Goal: Task Accomplishment & Management: Complete application form

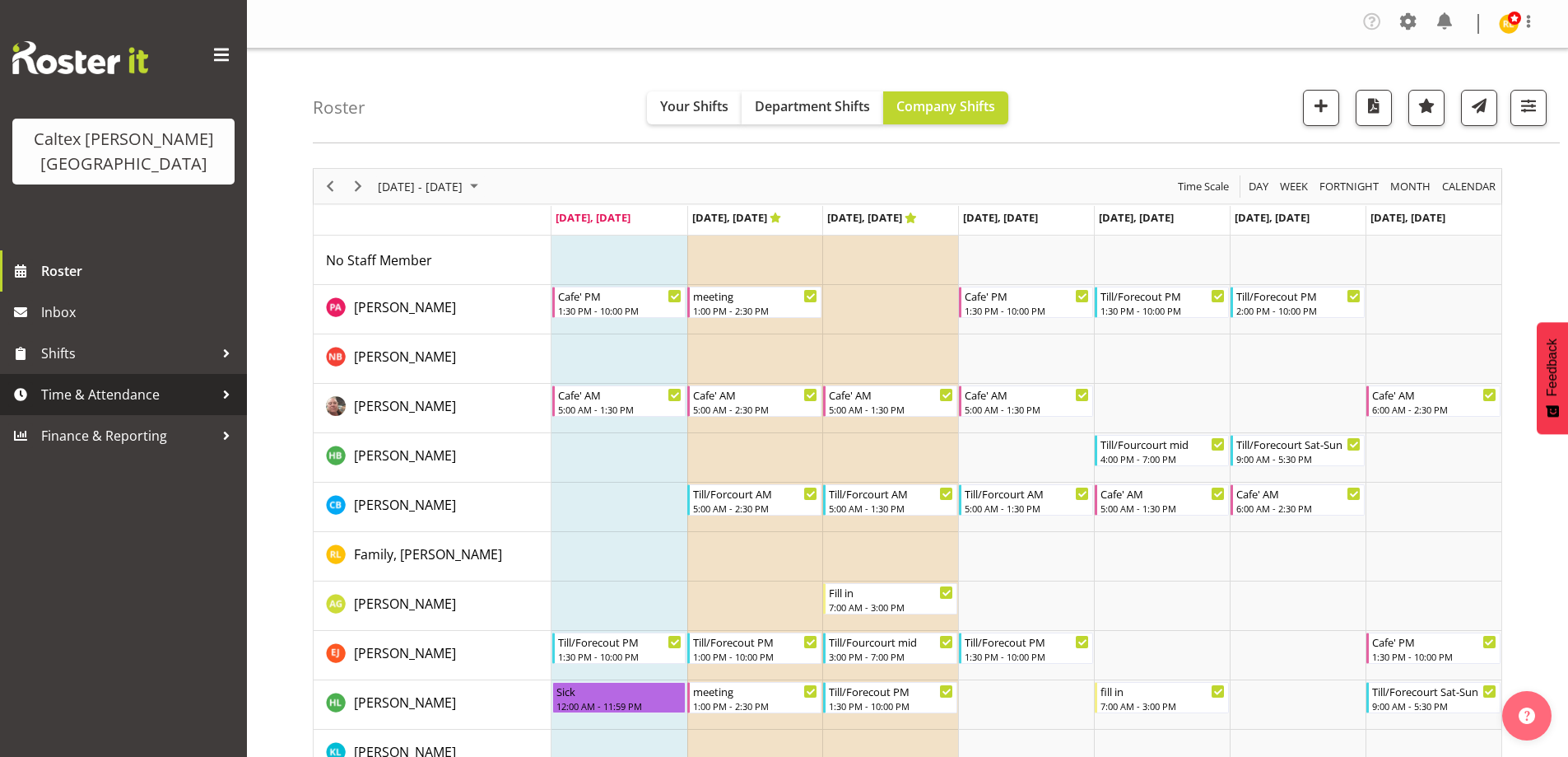
click at [212, 382] on span "Time & Attendance" at bounding box center [127, 394] width 173 height 25
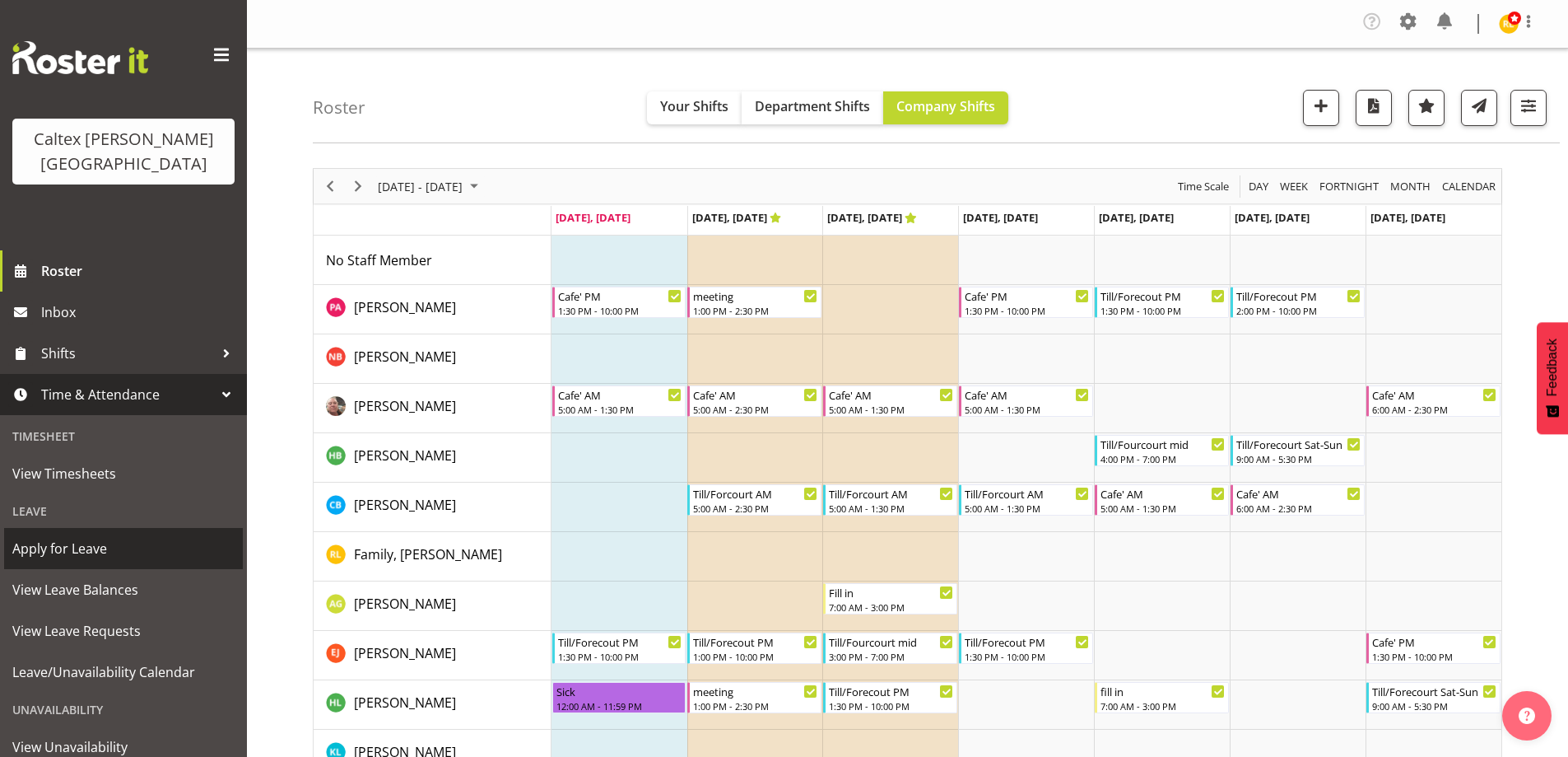
click at [92, 536] on span "Apply for Leave" at bounding box center [123, 549] width 223 height 25
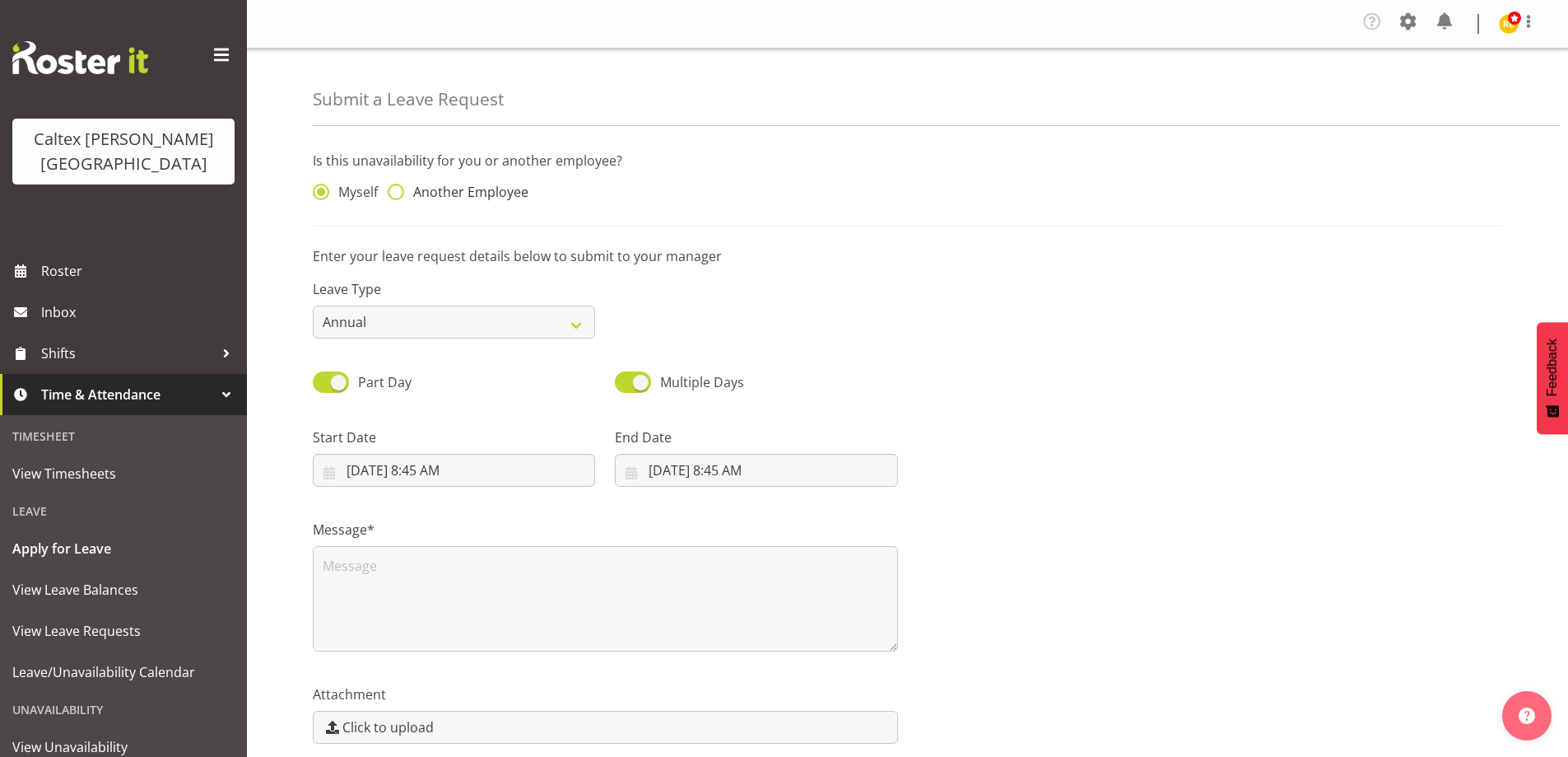
click at [395, 189] on span at bounding box center [395, 191] width 16 height 16
click at [395, 189] on input "Another Employee" at bounding box center [392, 192] width 11 height 11
radio input "true"
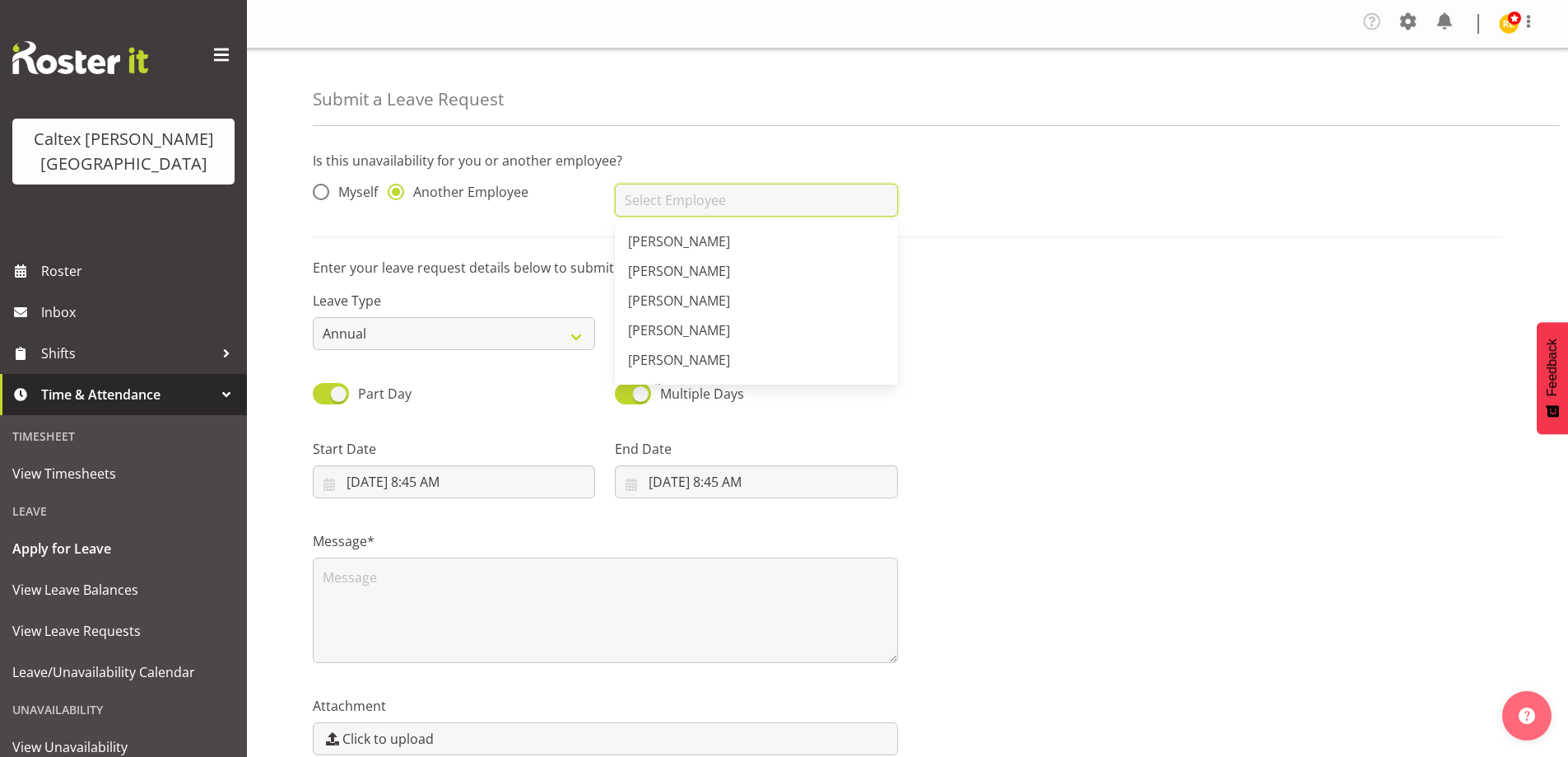
click at [626, 192] on input "text" at bounding box center [756, 200] width 282 height 33
click at [740, 306] on link "[PERSON_NAME]" at bounding box center [756, 300] width 282 height 30
type input "[PERSON_NAME]"
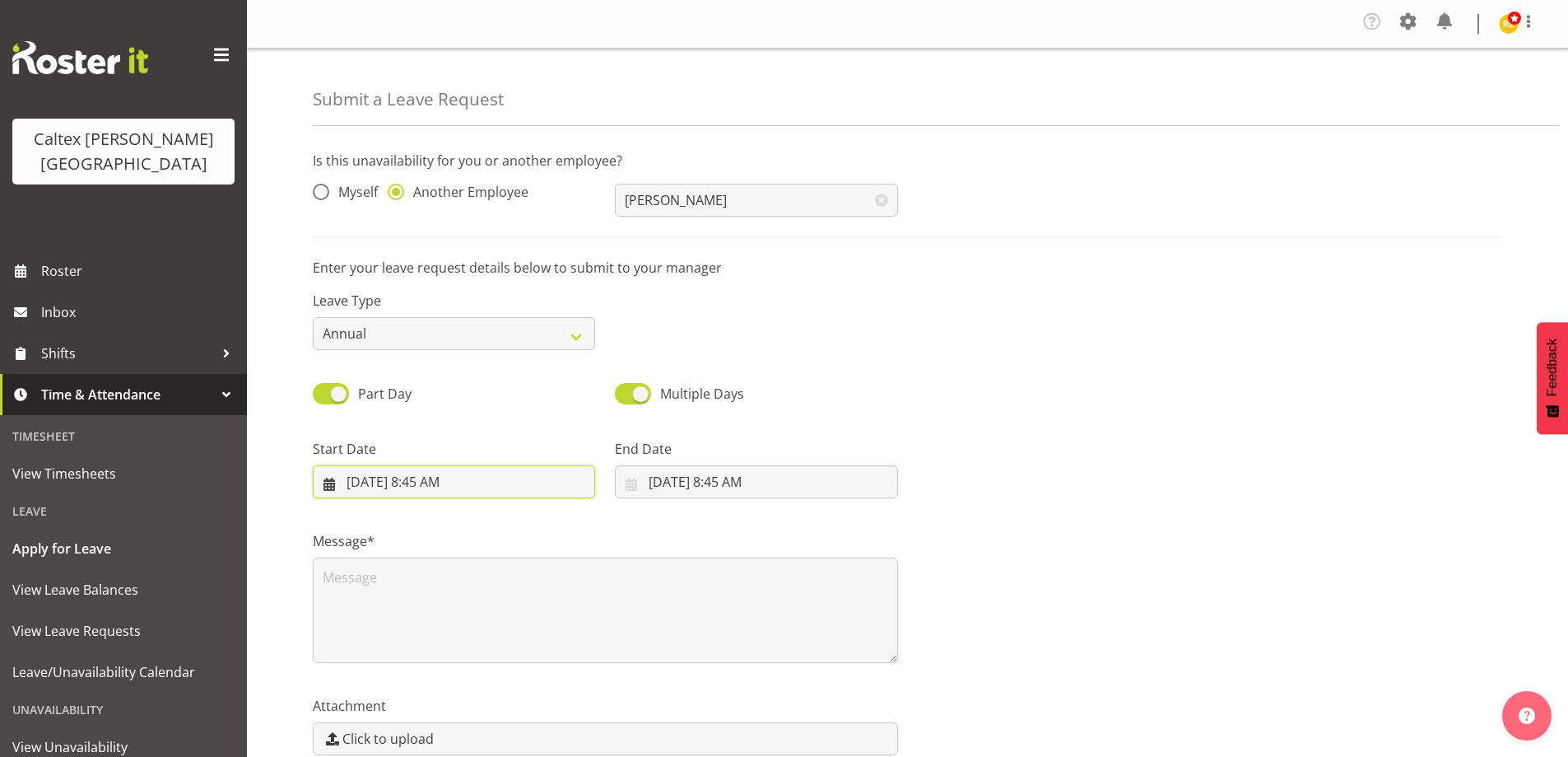
click at [444, 479] on input "9/8/2025, 8:45 AM" at bounding box center [454, 482] width 282 height 33
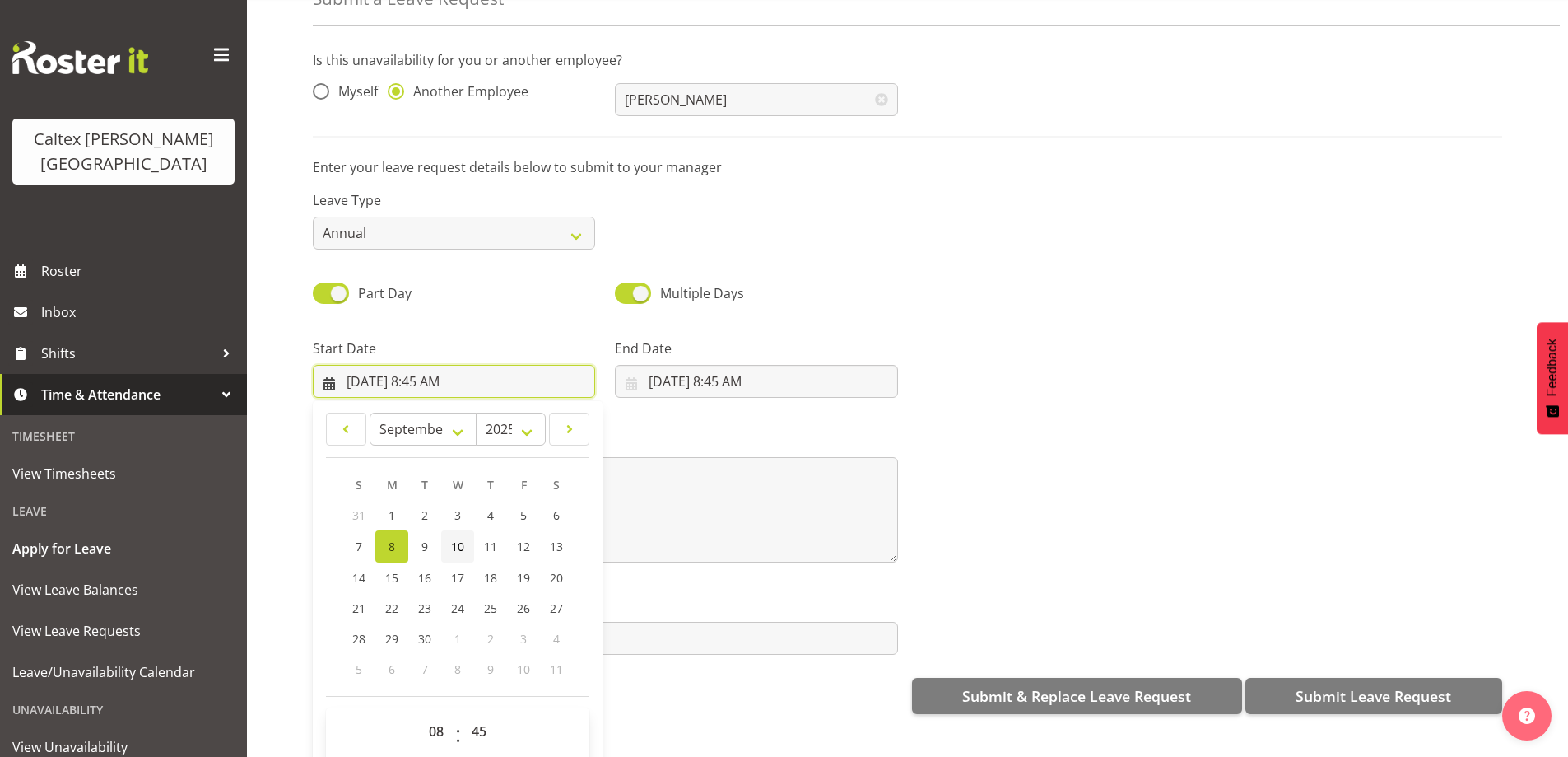
scroll to position [82, 0]
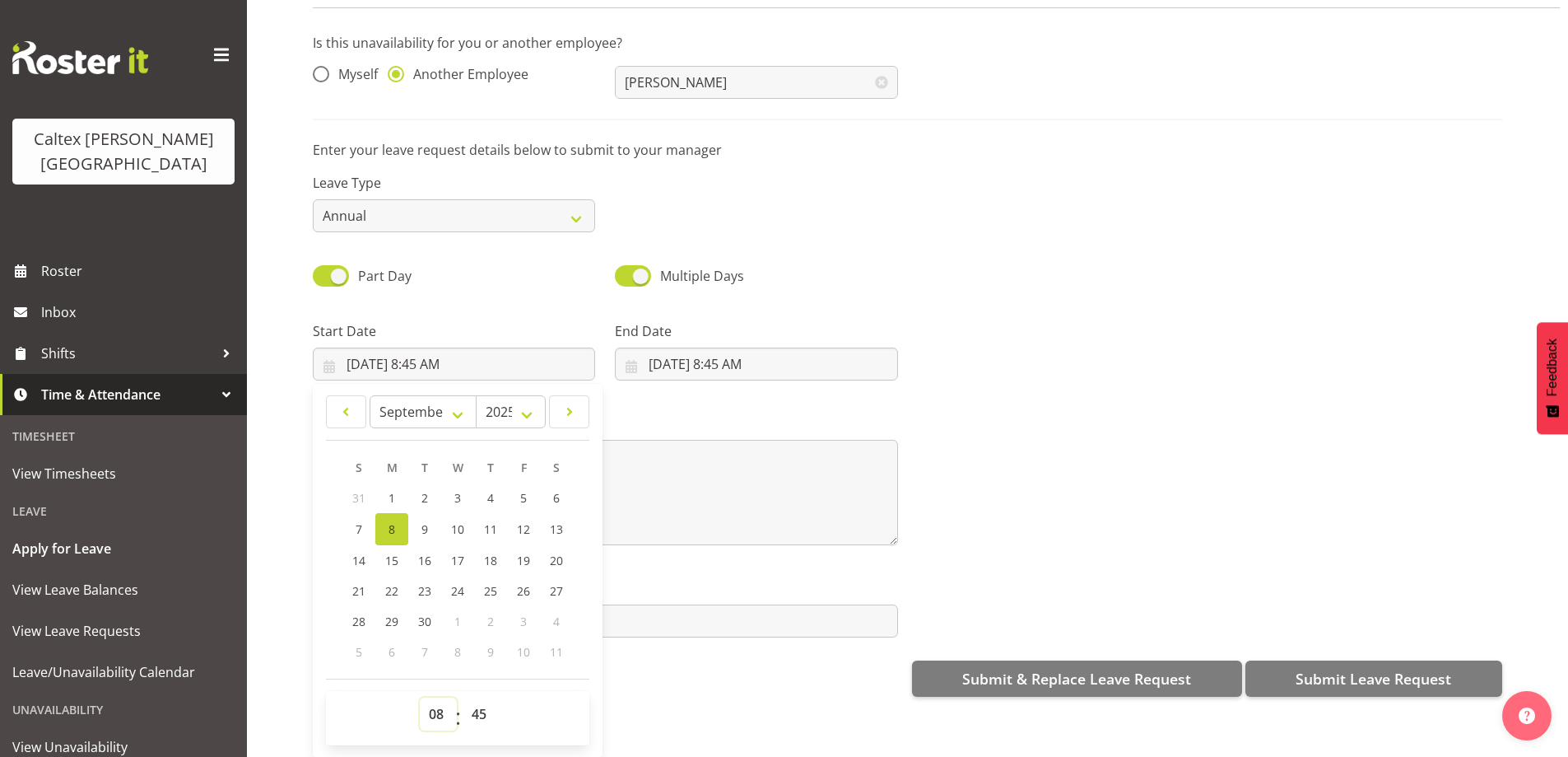
click at [447, 699] on select "00 01 02 03 04 05 06 07 08 09 10 11 12 13 14 15 16 17 18 19 20 21 22 23" at bounding box center [439, 714] width 37 height 33
select select "9"
click at [420, 697] on select "00 01 02 03 04 05 06 07 08 09 10 11 12 13 14 15 16 17 18 19 20 21 22 23" at bounding box center [439, 714] width 37 height 33
type input "9/8/2025, 9:45 AM"
click at [482, 697] on select "00 01 02 03 04 05 06 07 08 09 10 11 12 13 14 15 16 17 18 19 20 21 22 23 24 25 2…" at bounding box center [481, 714] width 37 height 33
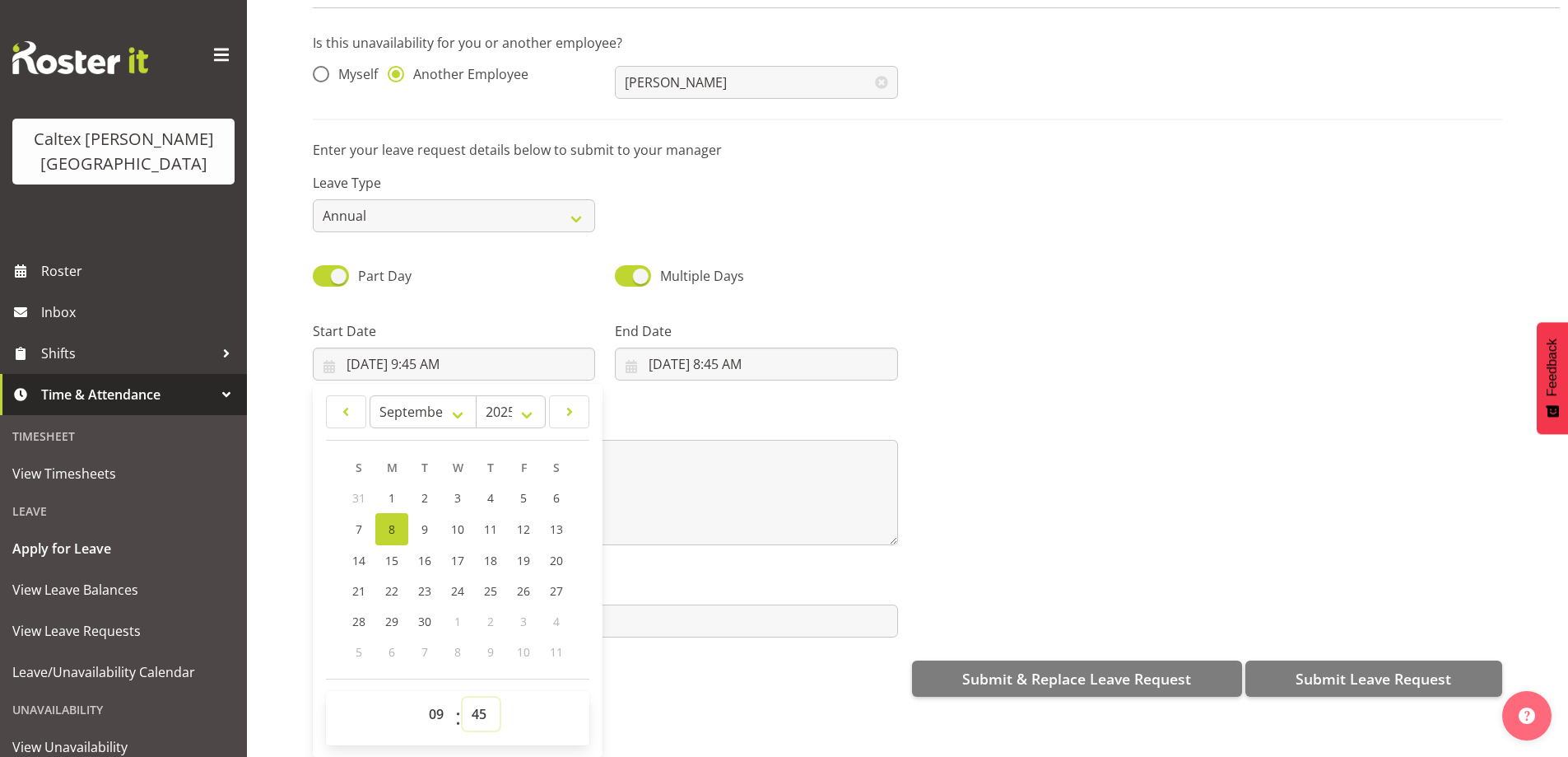
select select "0"
click at [463, 697] on select "00 01 02 03 04 05 06 07 08 09 10 11 12 13 14 15 16 17 18 19 20 21 22 23 24 25 2…" at bounding box center [481, 714] width 37 height 33
type input "9/8/2025, 9:00 AM"
drag, startPoint x: 1058, startPoint y: 401, endPoint x: 814, endPoint y: 338, distance: 252.0
click at [1017, 392] on div "Message*" at bounding box center [907, 473] width 1209 height 165
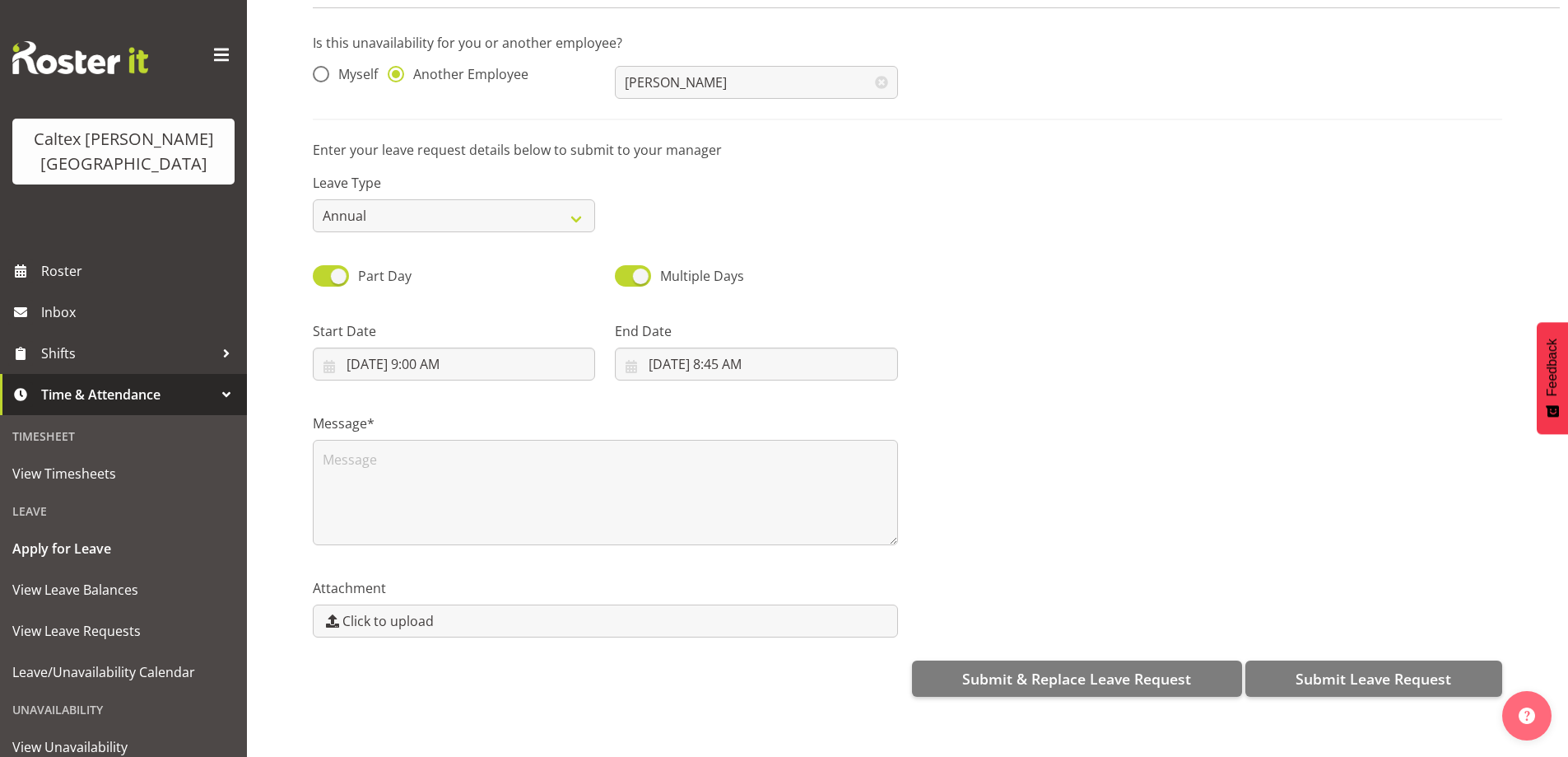
scroll to position [0, 0]
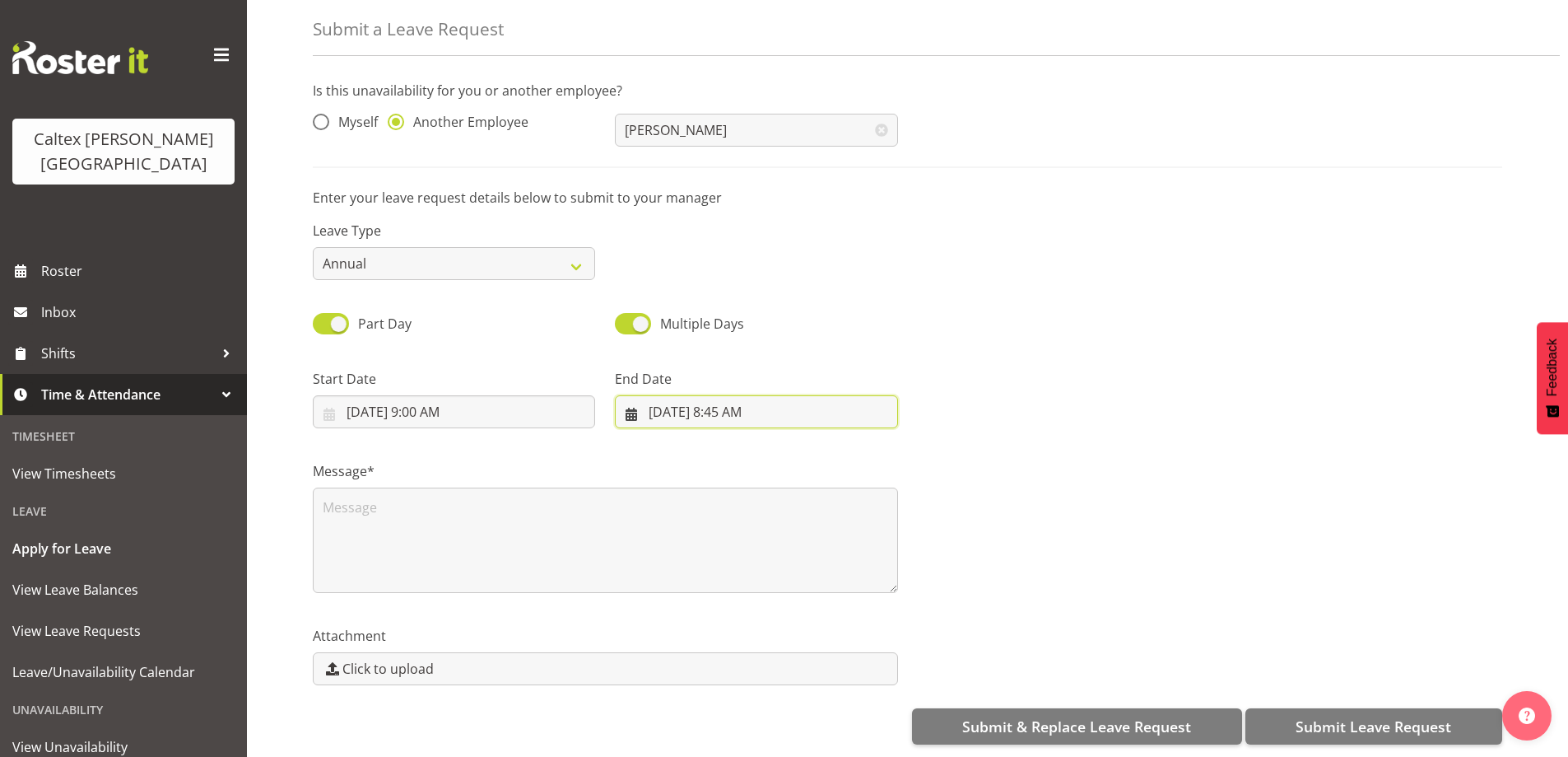
click at [733, 401] on input "9/8/2025, 8:45 AM" at bounding box center [756, 412] width 282 height 33
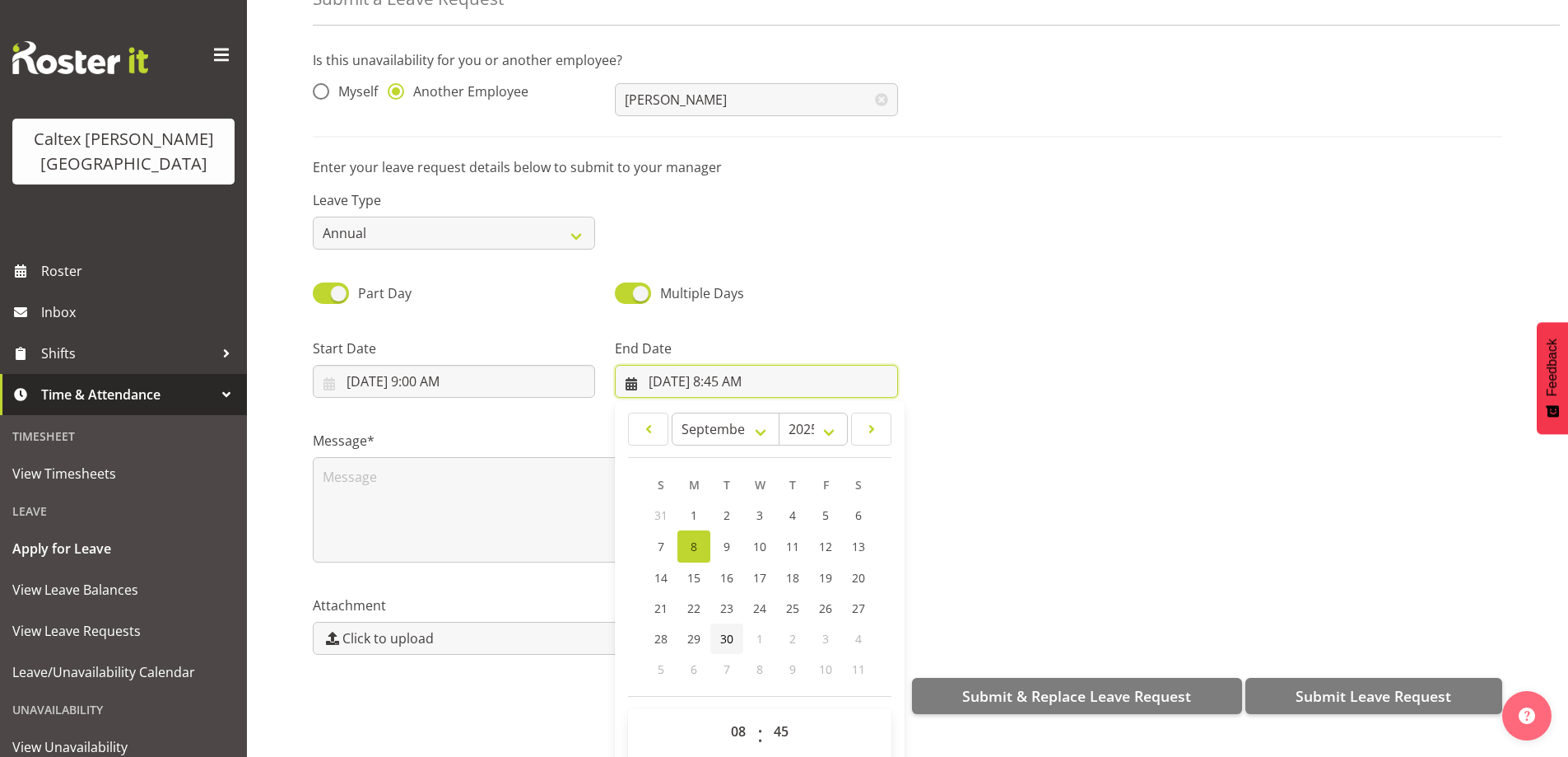
scroll to position [48, 0]
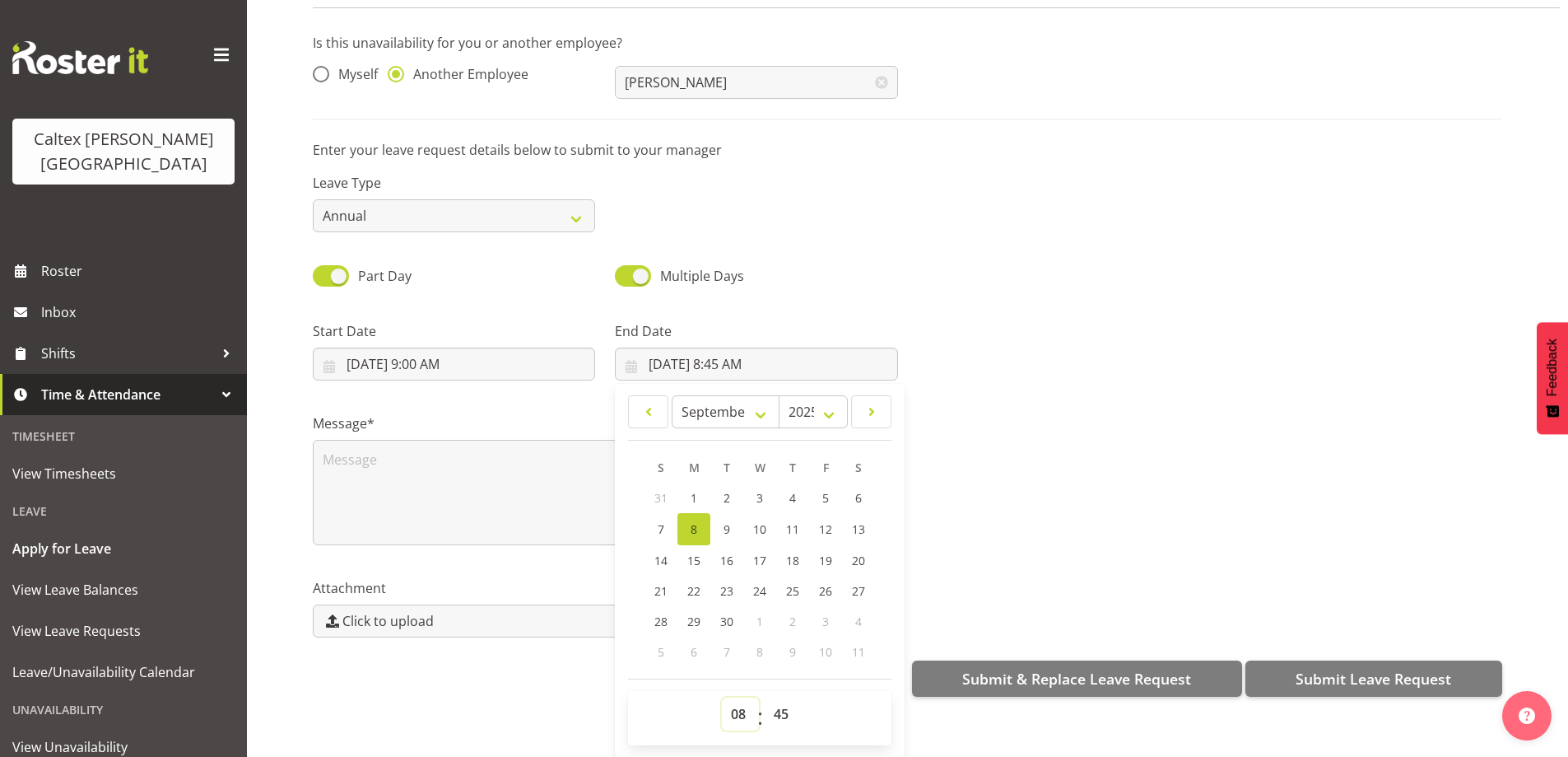
click at [731, 700] on select "00 01 02 03 04 05 06 07 08 09 10 11 12 13 14 15 16 17 18 19 20 21 22 23" at bounding box center [740, 714] width 37 height 33
select select "13"
click at [722, 697] on select "00 01 02 03 04 05 06 07 08 09 10 11 12 13 14 15 16 17 18 19 20 21 22 23" at bounding box center [740, 714] width 37 height 33
type input "9/8/2025, 1:45 PM"
click at [779, 698] on select "00 01 02 03 04 05 06 07 08 09 10 11 12 13 14 15 16 17 18 19 20 21 22 23 24 25 2…" at bounding box center [783, 714] width 37 height 33
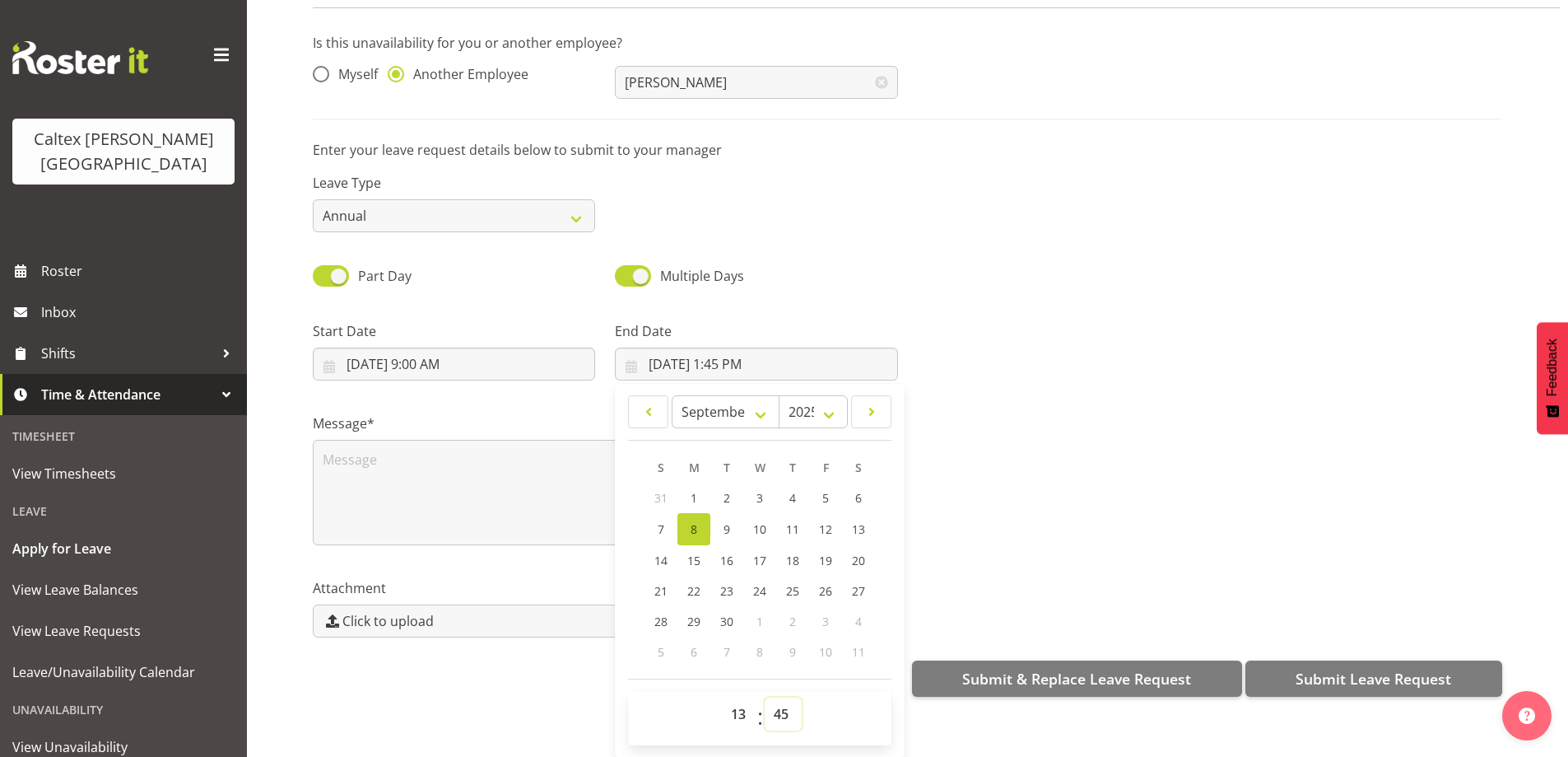
select select "30"
click at [764, 697] on select "00 01 02 03 04 05 06 07 08 09 10 11 12 13 14 15 16 17 18 19 20 21 22 23 24 25 2…" at bounding box center [783, 714] width 37 height 33
type input "[DATE] 1:30 PM"
drag, startPoint x: 1000, startPoint y: 319, endPoint x: 949, endPoint y: 327, distance: 51.6
click at [983, 322] on div at bounding box center [1210, 344] width 605 height 93
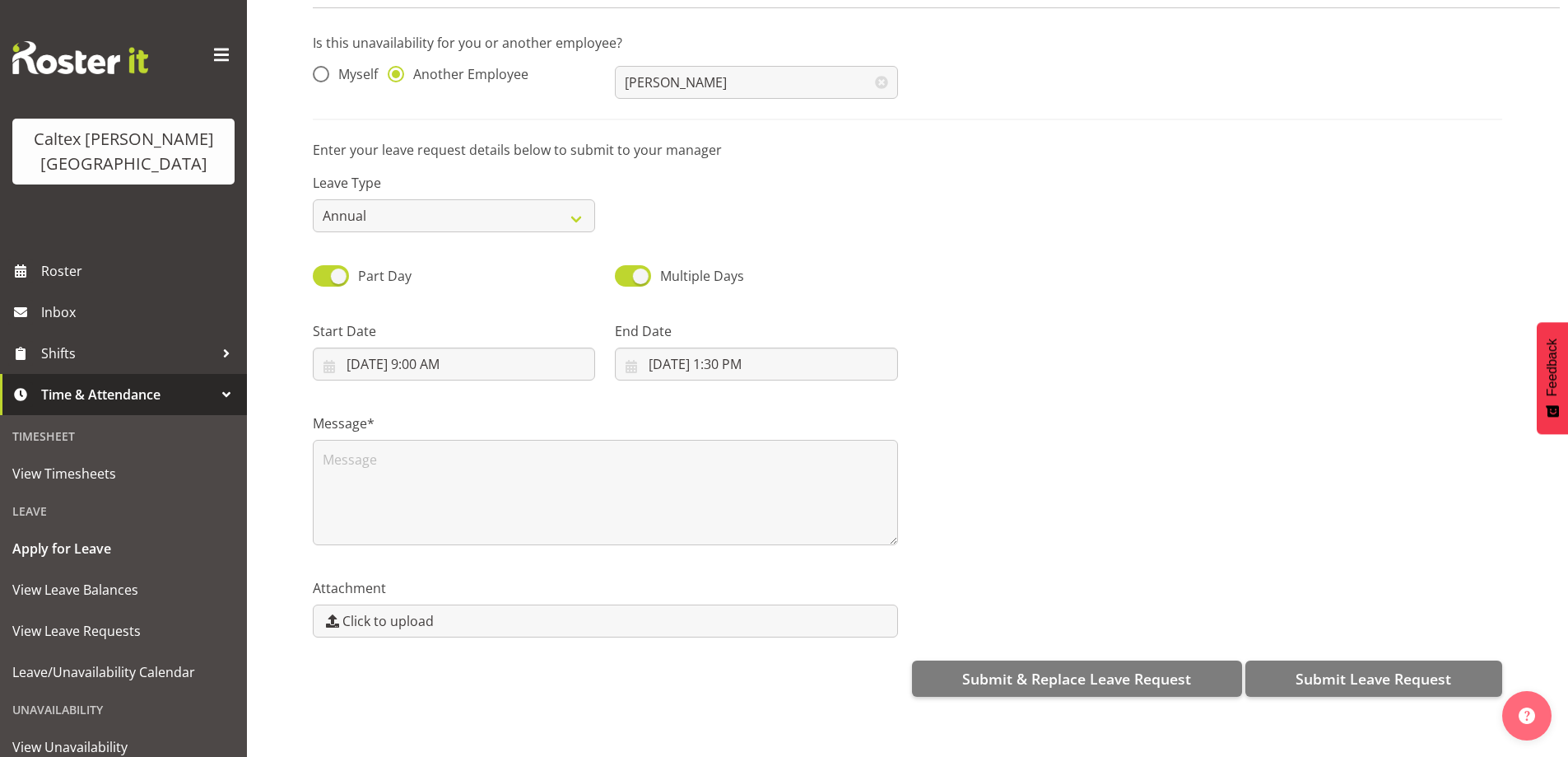
scroll to position [0, 0]
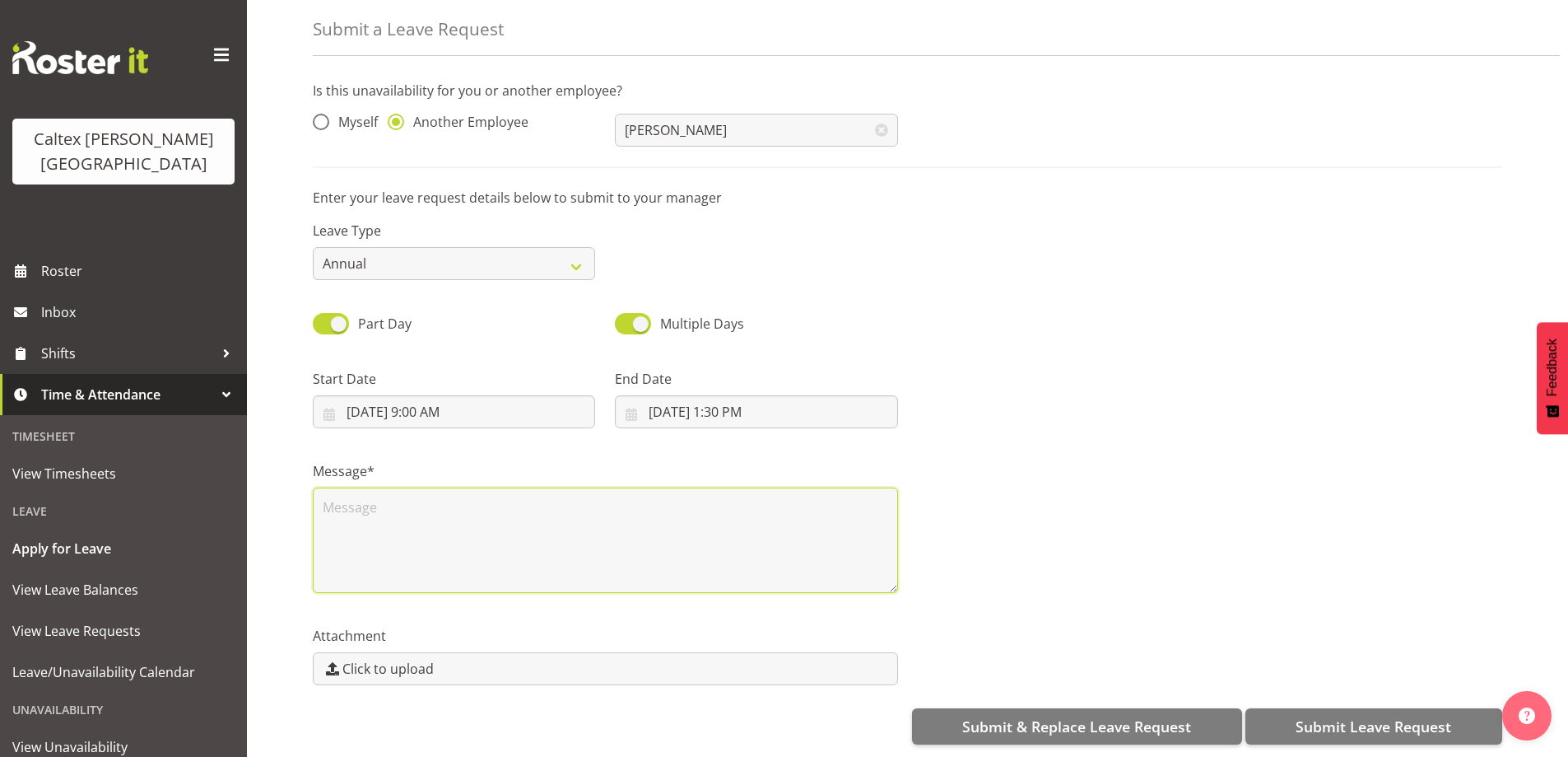
click at [437, 520] on textarea at bounding box center [605, 540] width 585 height 105
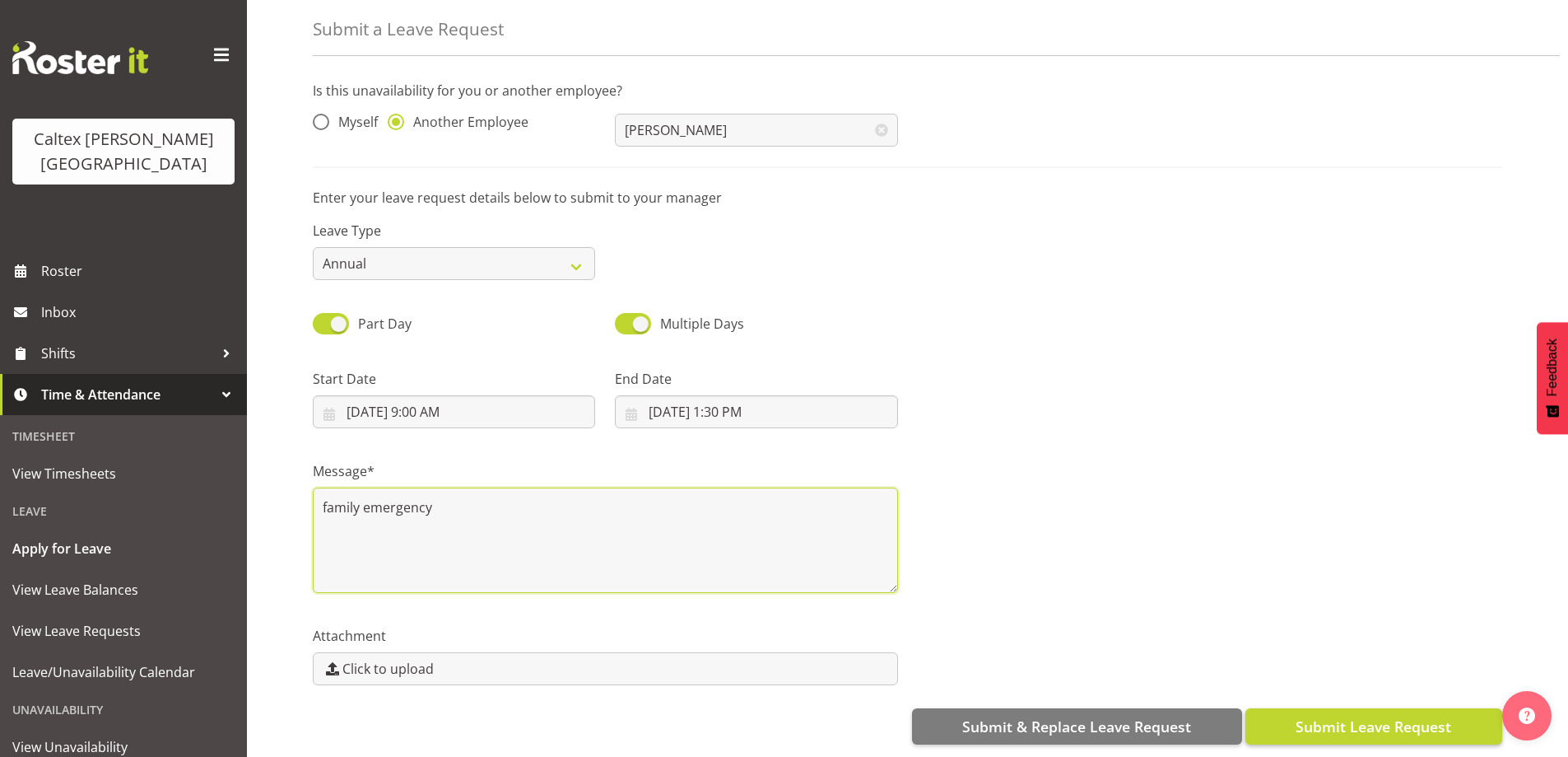
type textarea "family emergency"
click at [1388, 716] on span "Submit Leave Request" at bounding box center [1372, 726] width 155 height 21
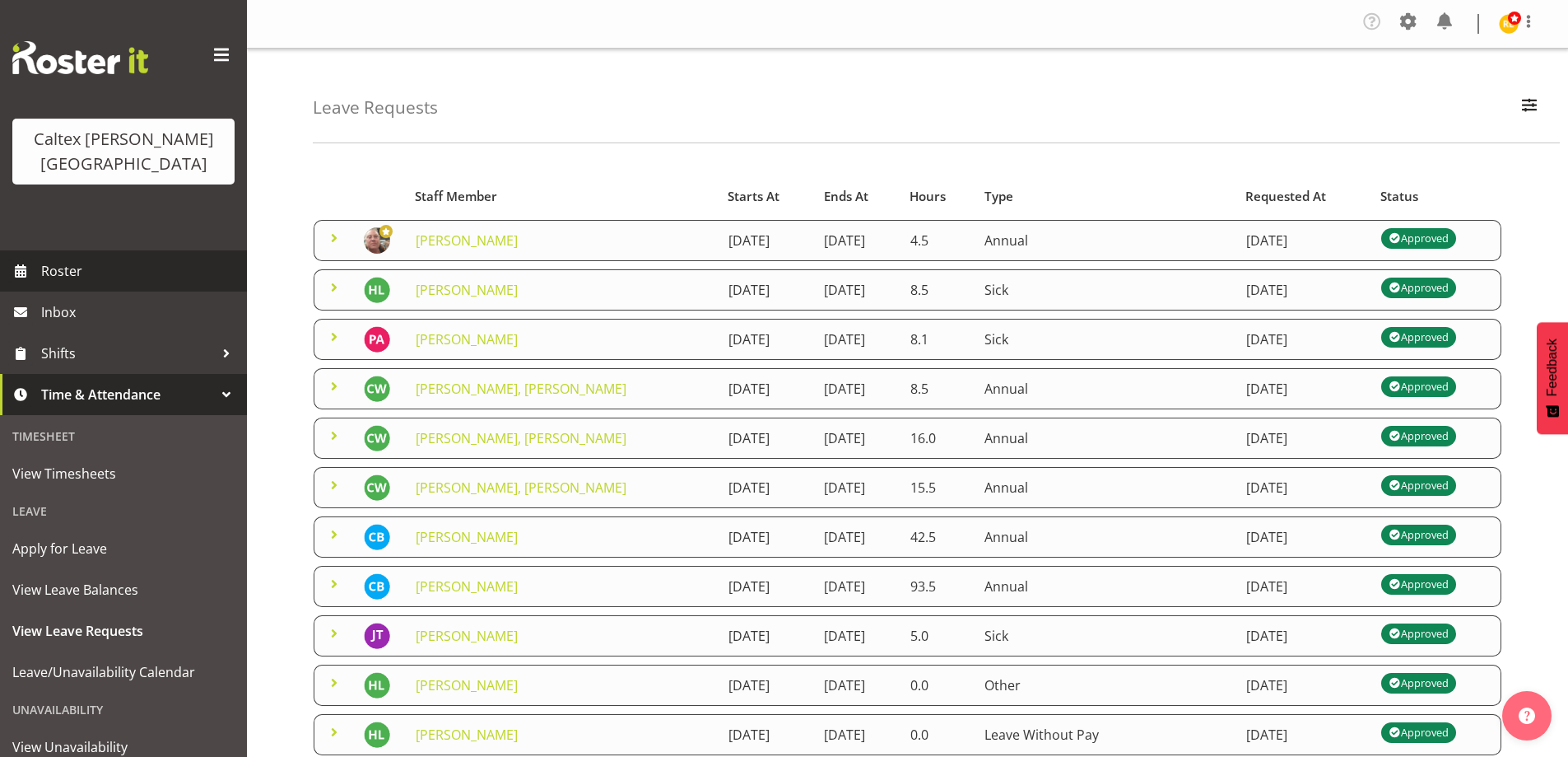
click at [38, 251] on link "Roster" at bounding box center [123, 271] width 247 height 41
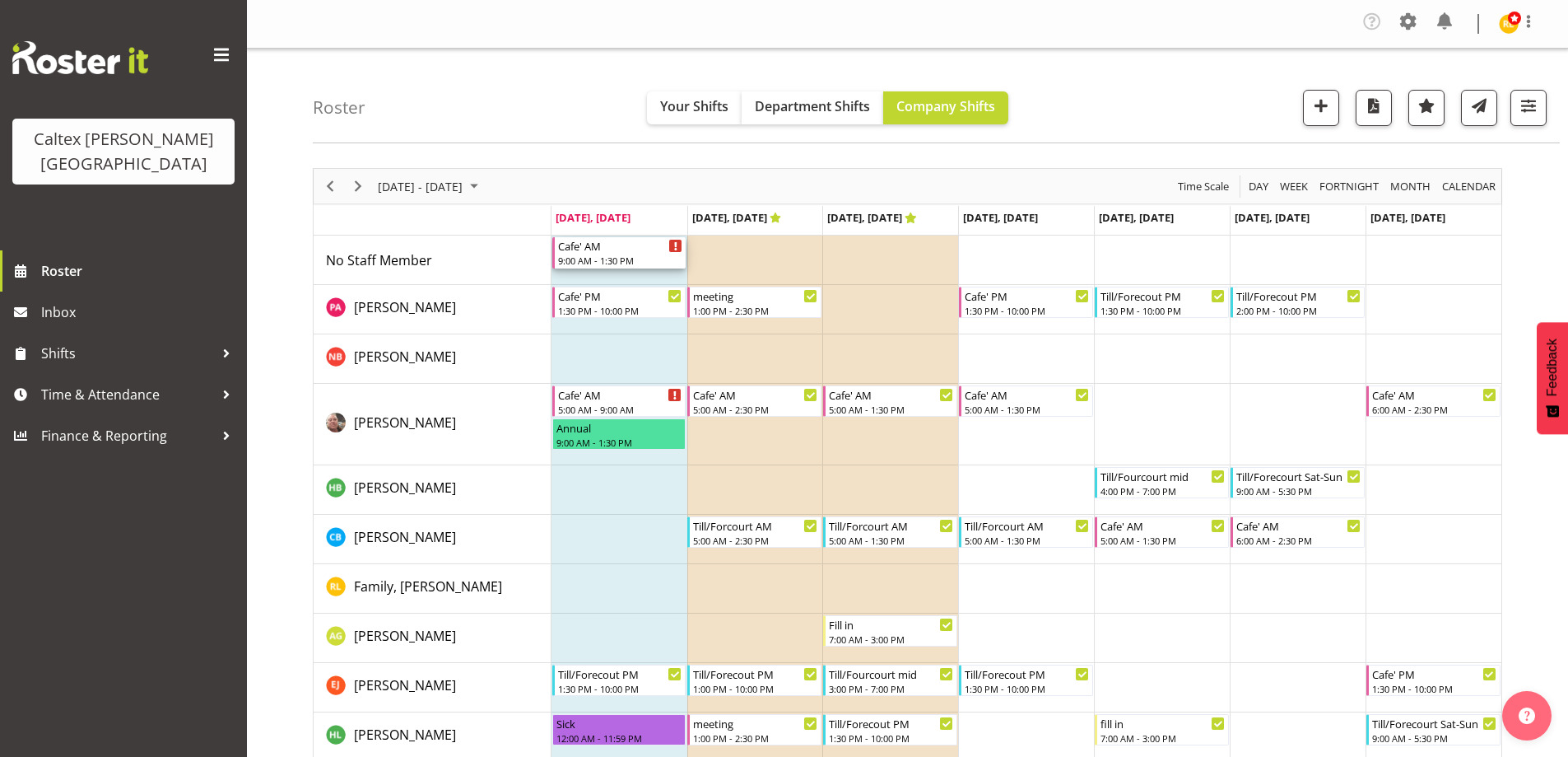
click at [598, 255] on div "9:00 AM - 1:30 PM" at bounding box center [621, 260] width 125 height 14
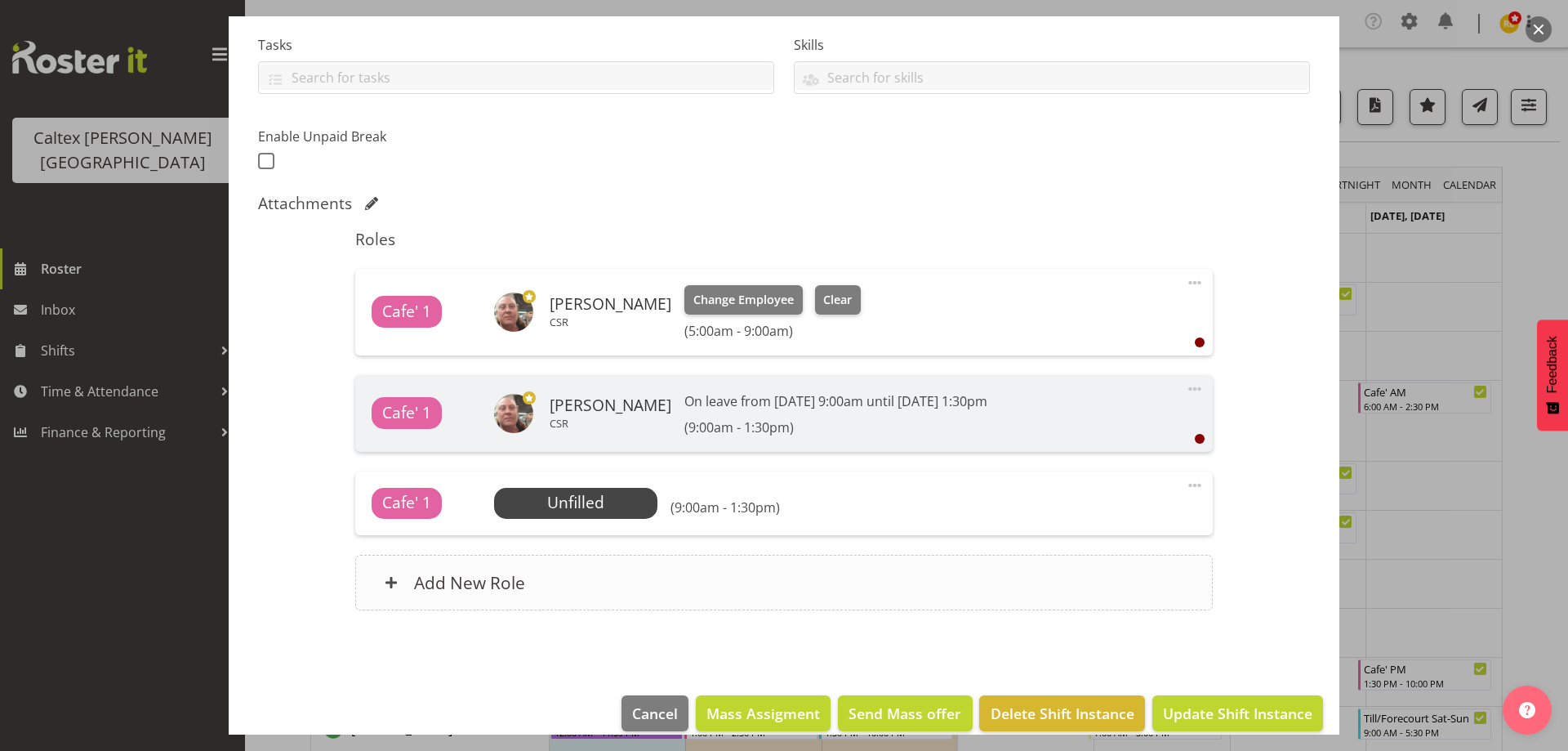
scroll to position [364, 0]
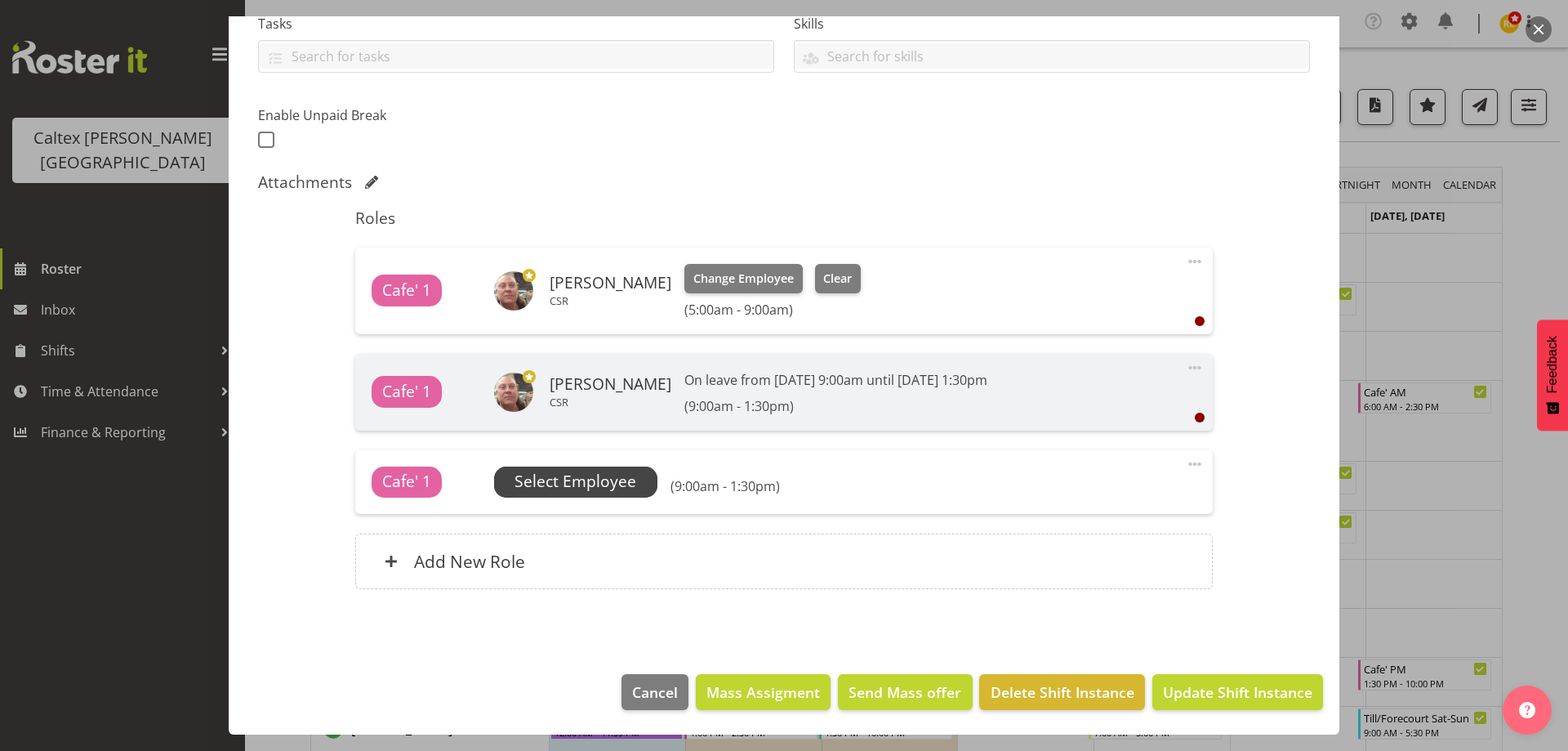
click at [540, 480] on span "Select Employee" at bounding box center [575, 481] width 121 height 24
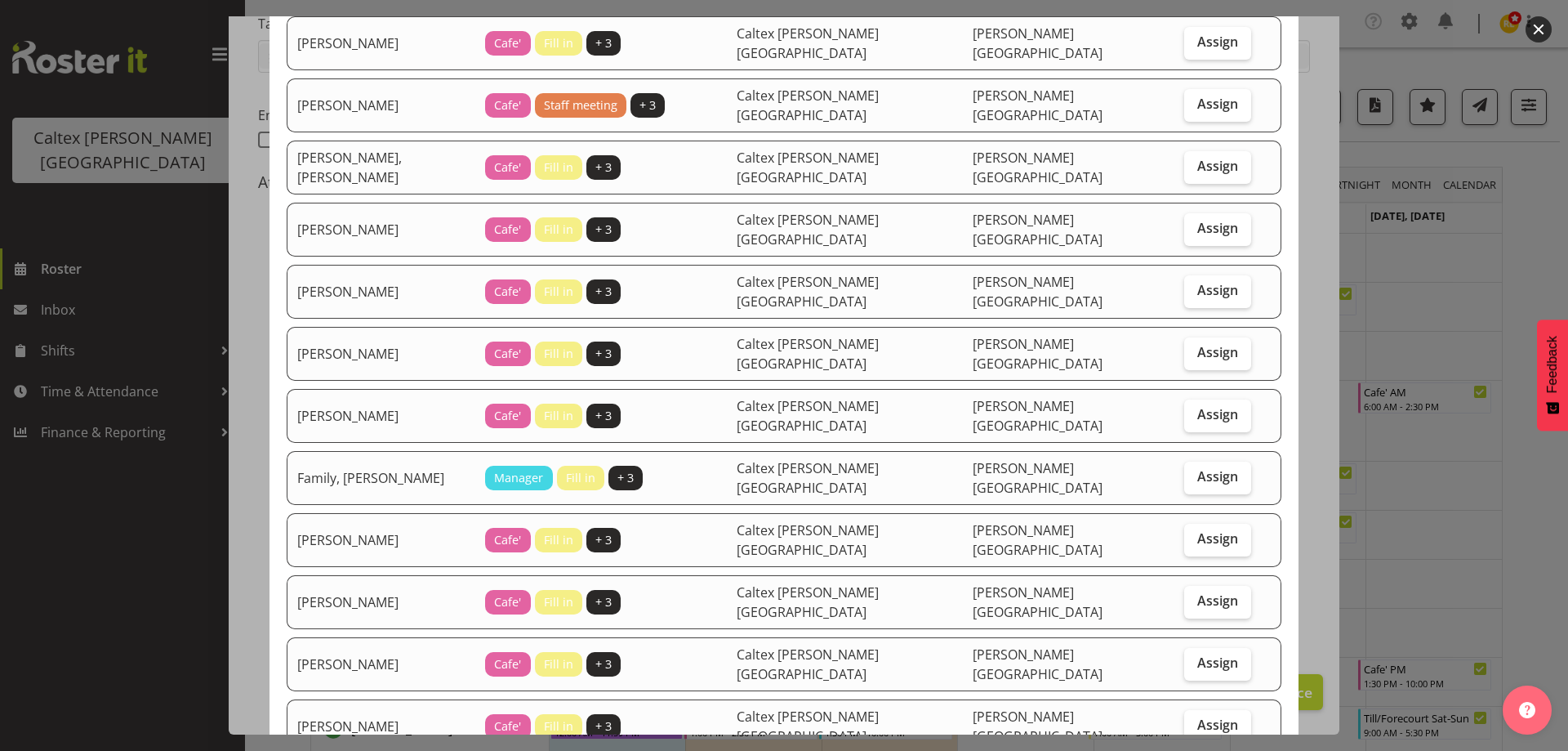
scroll to position [203, 0]
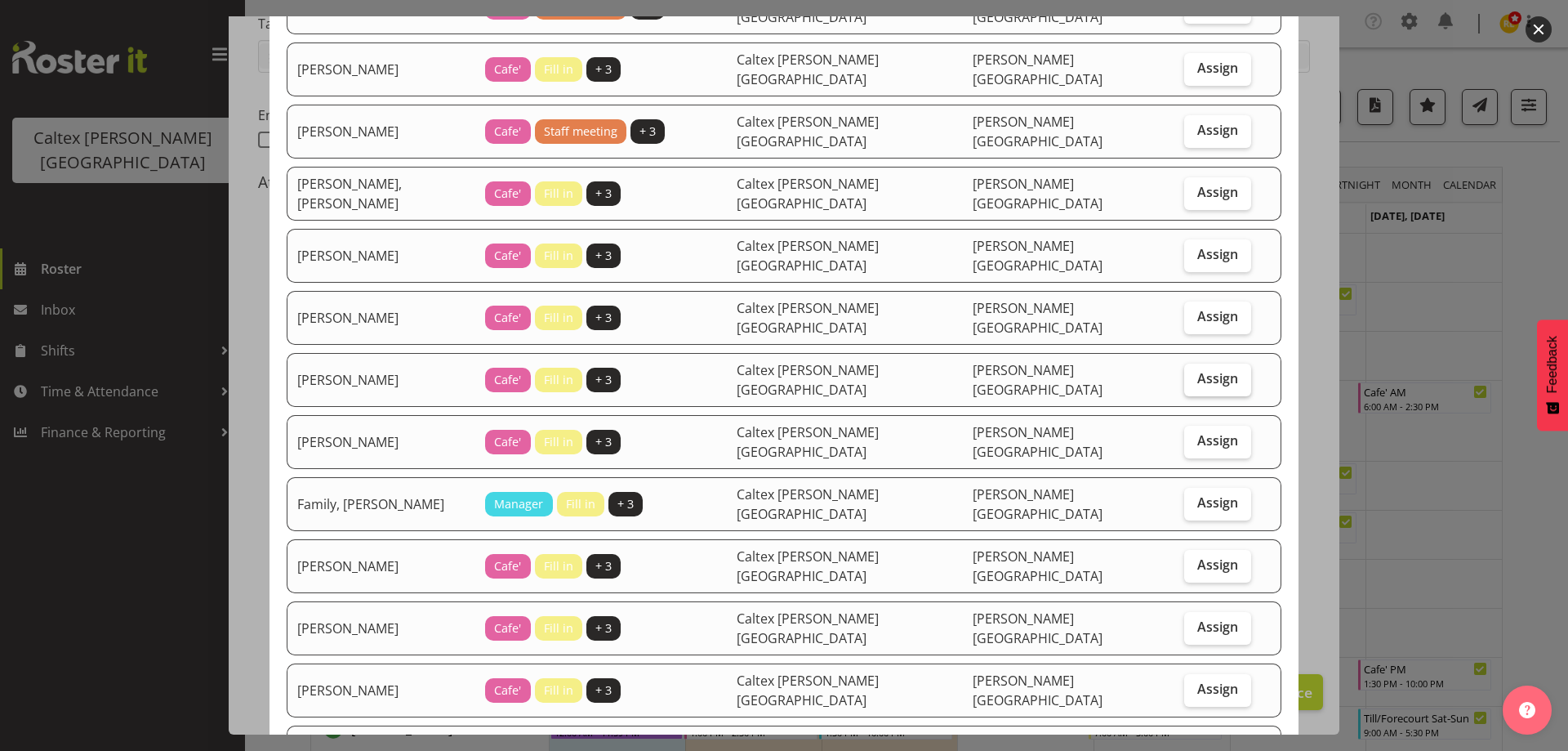
click at [1197, 370] on span "Assign" at bounding box center [1217, 378] width 41 height 16
click at [1191, 373] on input "Assign" at bounding box center [1188, 378] width 11 height 11
checkbox input "true"
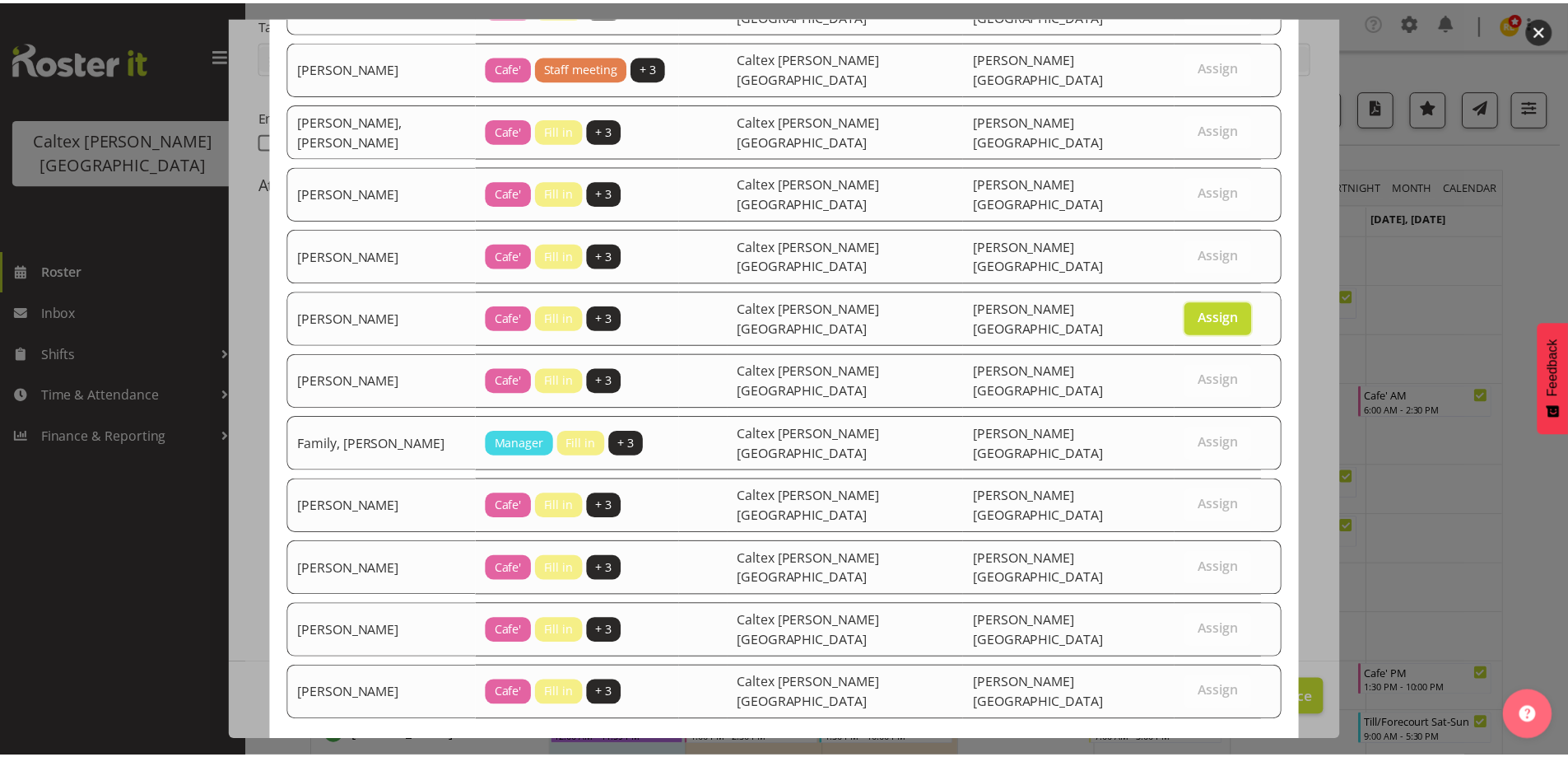
scroll to position [286, 0]
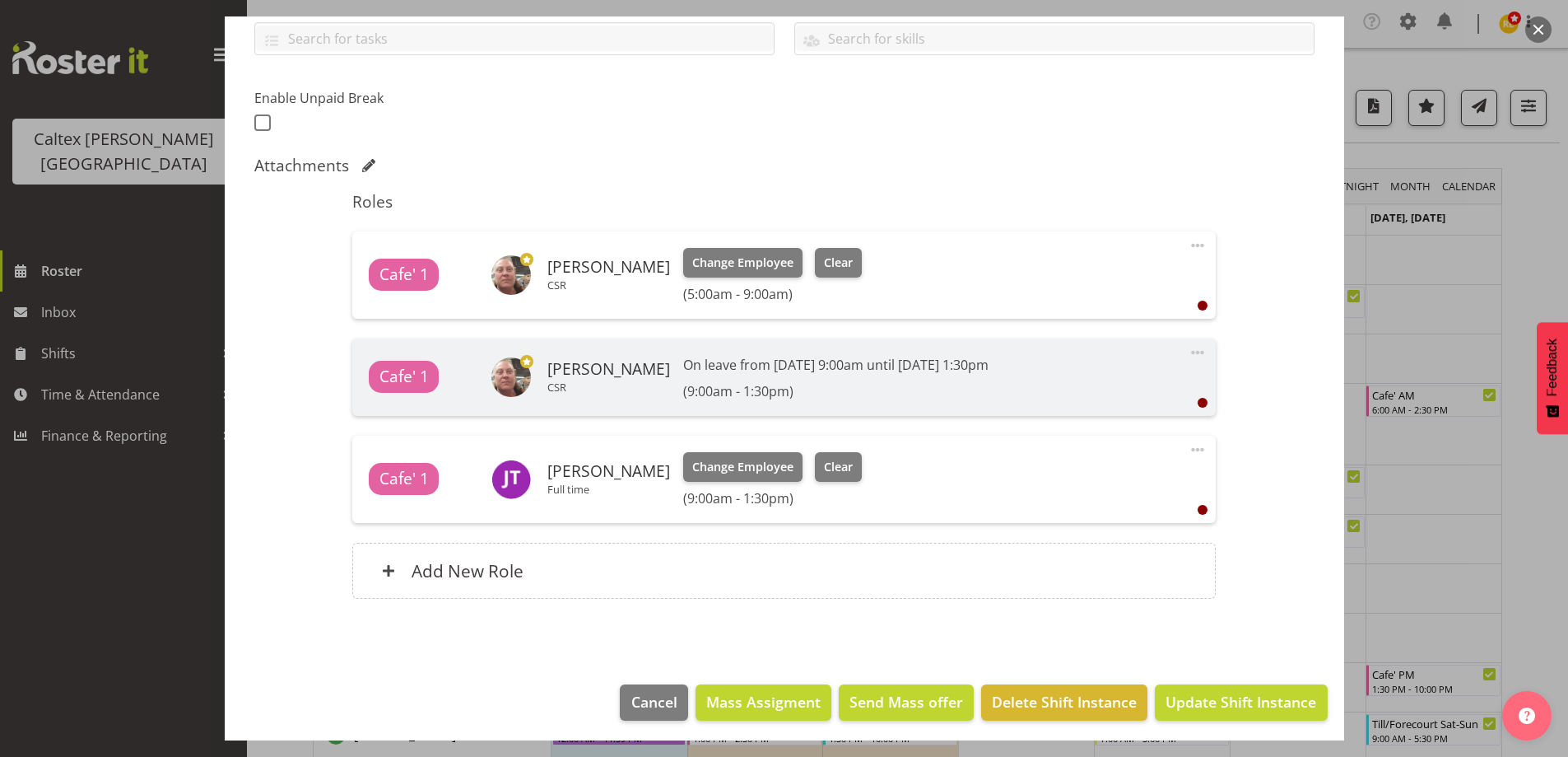
scroll to position [390, 0]
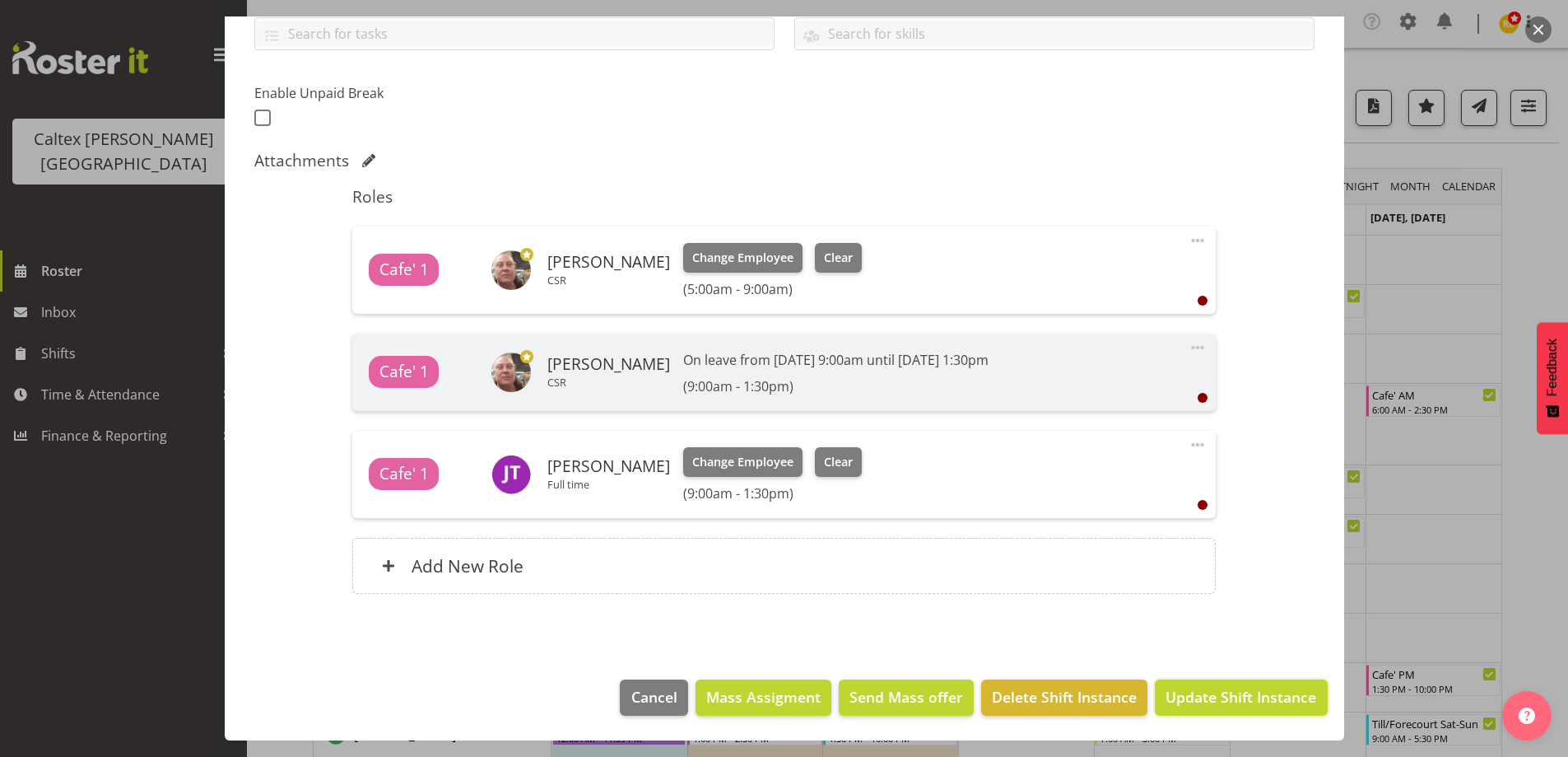
drag, startPoint x: 1218, startPoint y: 700, endPoint x: 1249, endPoint y: 702, distance: 31.1
click at [1217, 699] on span "Update Shift Instance" at bounding box center [1240, 696] width 150 height 21
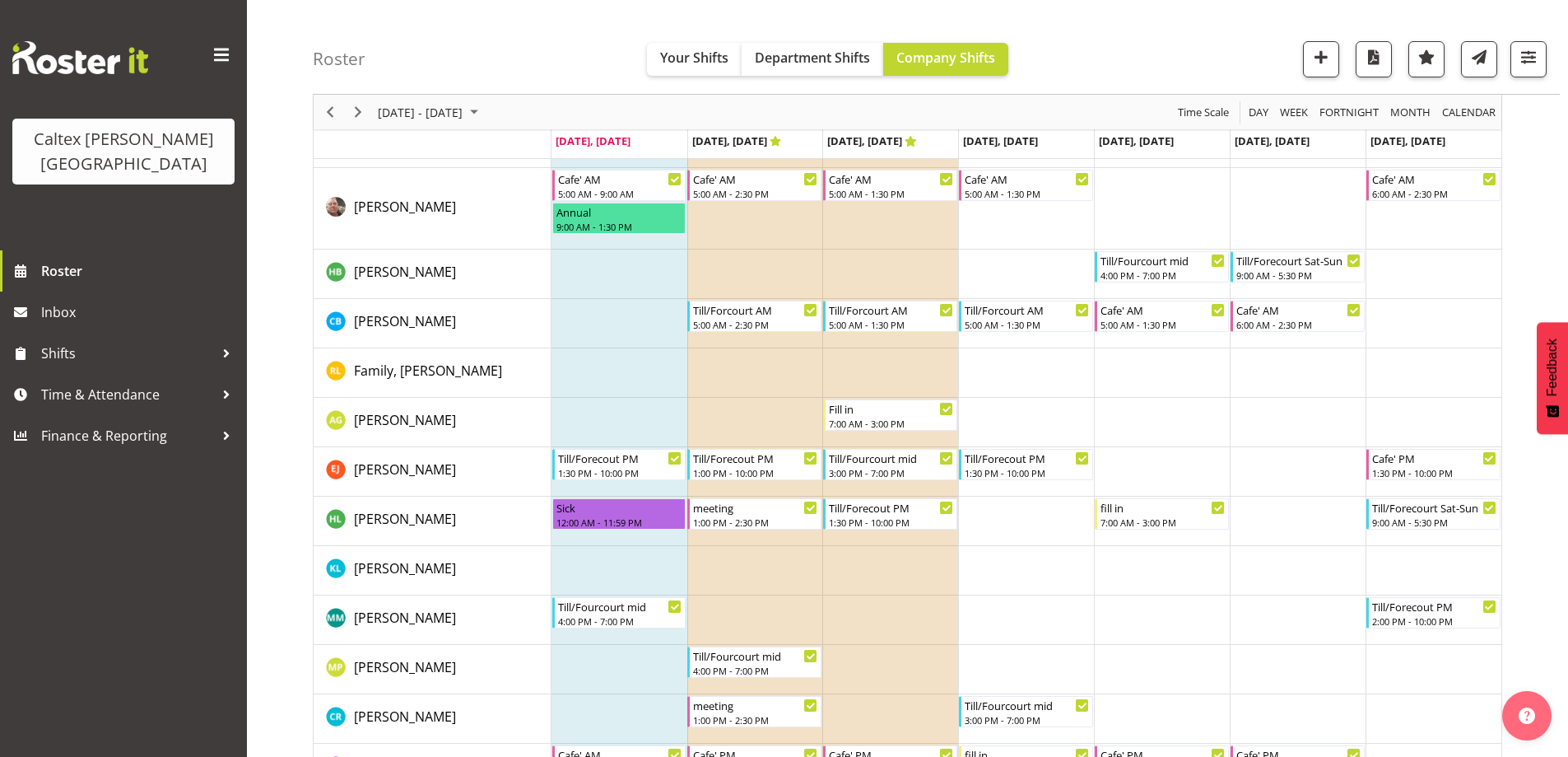
scroll to position [0, 0]
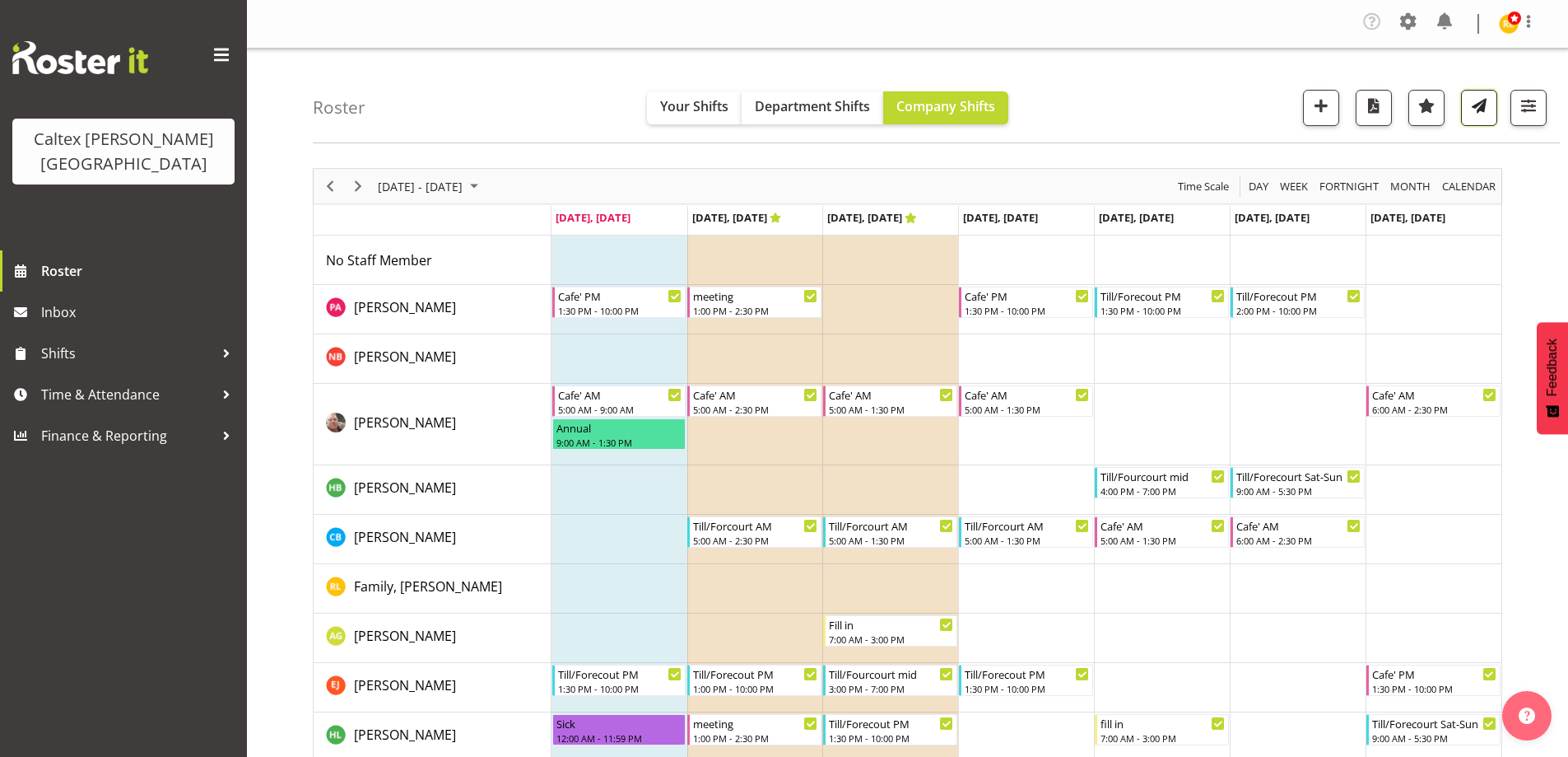
click at [1478, 108] on span "button" at bounding box center [1479, 105] width 21 height 21
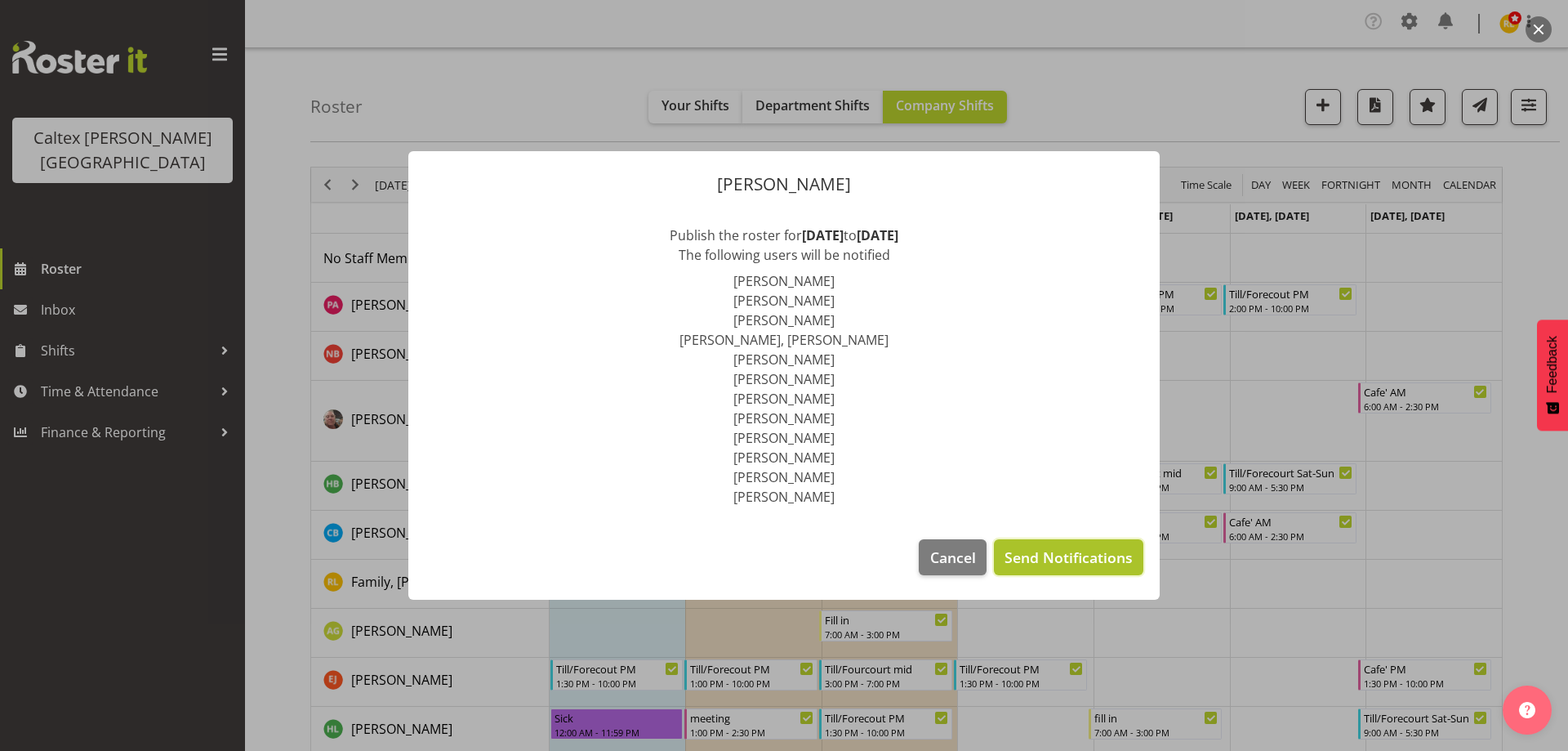
click at [1078, 568] on button "Send Notifications" at bounding box center [1068, 558] width 149 height 36
